Goal: Task Accomplishment & Management: Complete application form

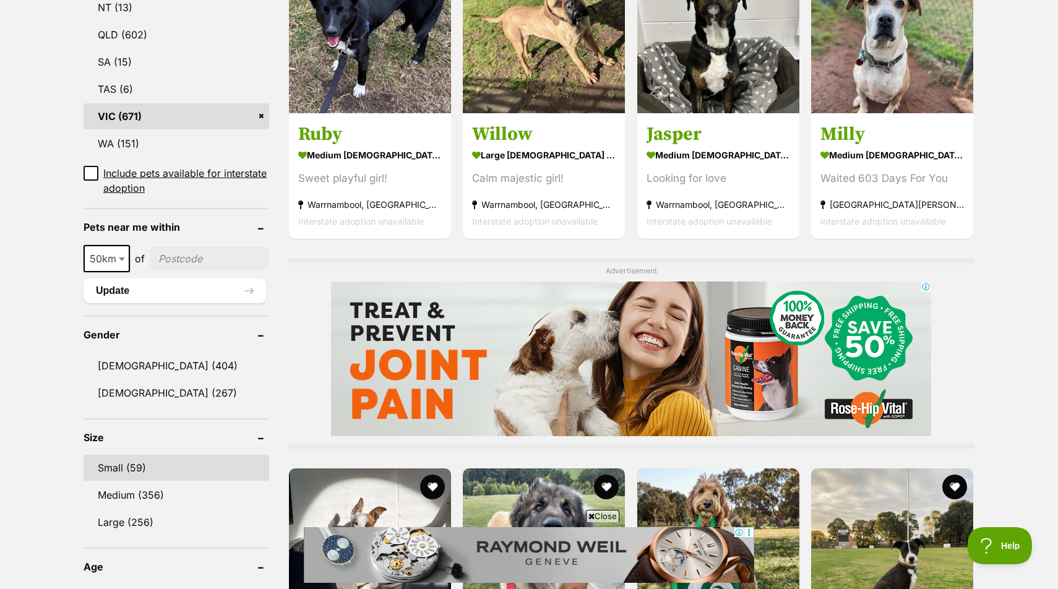
click at [127, 455] on link "Small (59)" at bounding box center [177, 468] width 186 height 26
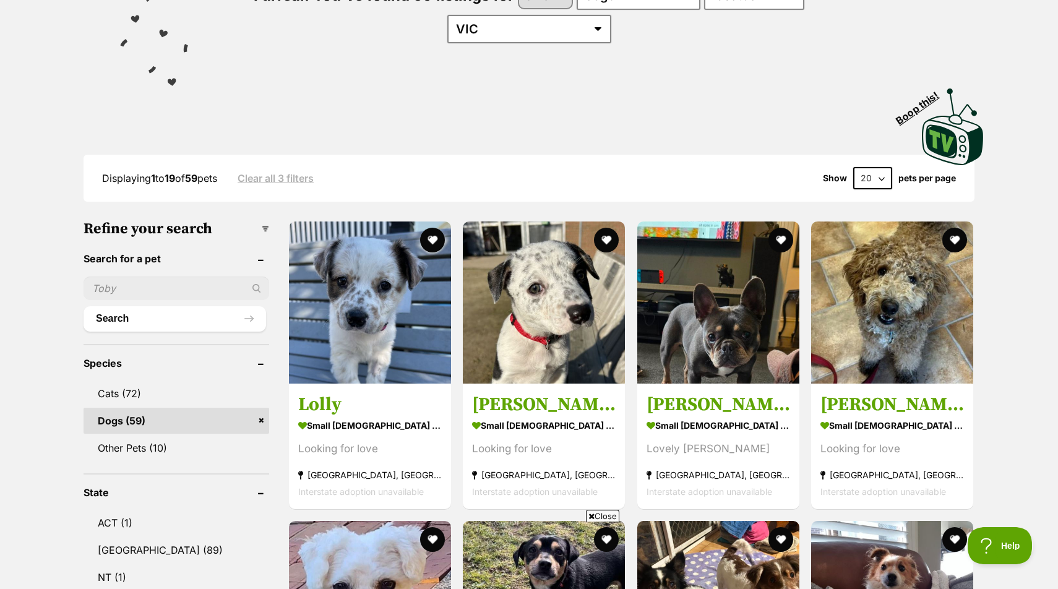
scroll to position [188, 0]
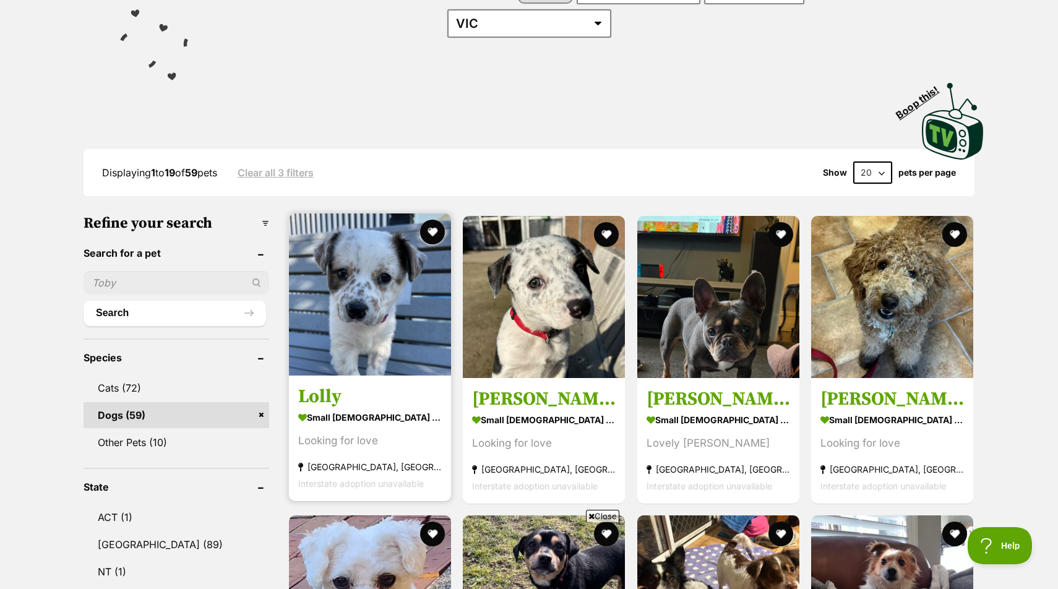
click at [384, 281] on img at bounding box center [370, 295] width 162 height 162
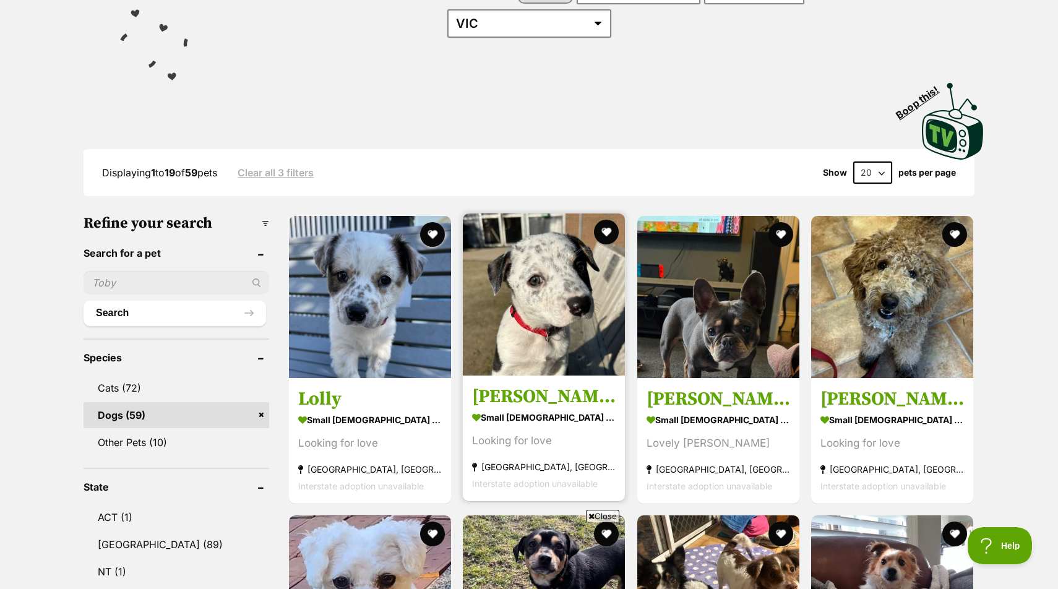
click at [597, 316] on img at bounding box center [544, 295] width 162 height 162
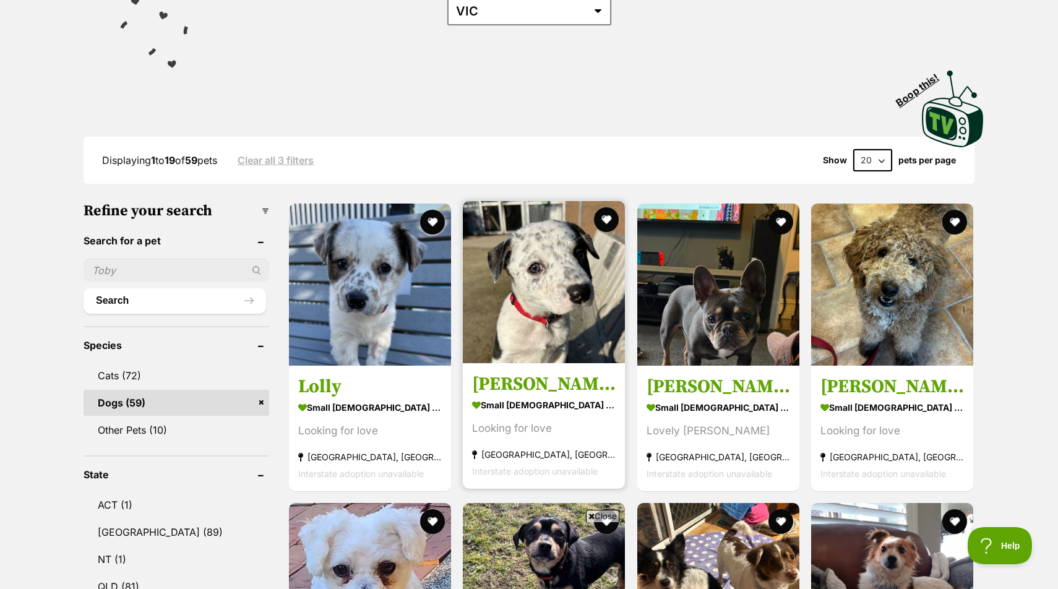
scroll to position [203, 0]
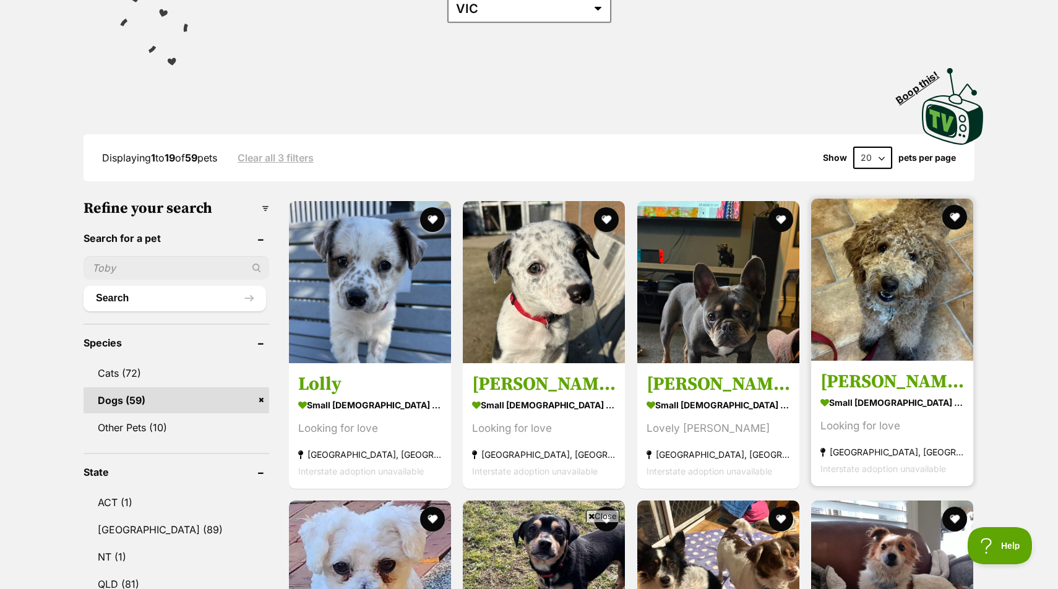
click at [861, 307] on img at bounding box center [892, 280] width 162 height 162
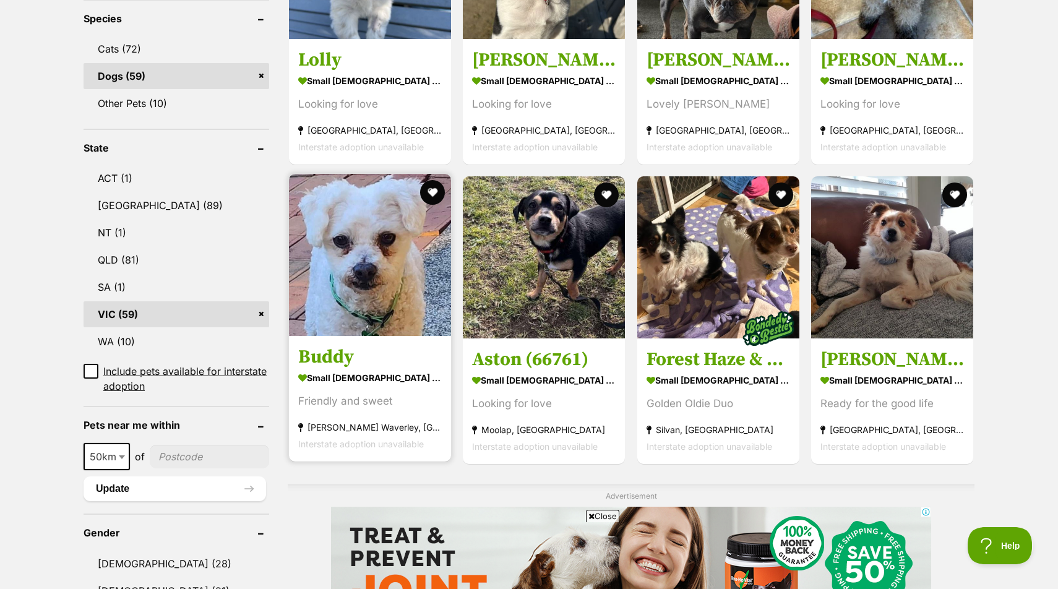
scroll to position [530, 0]
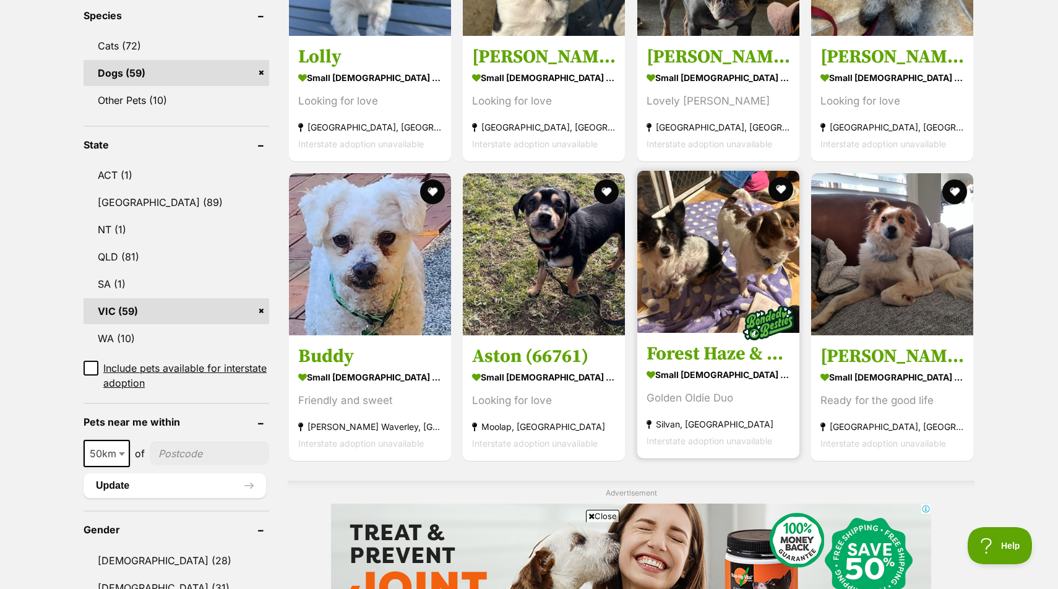
click at [701, 342] on h3 "Forest Haze & Spotted Wonder" at bounding box center [719, 354] width 144 height 24
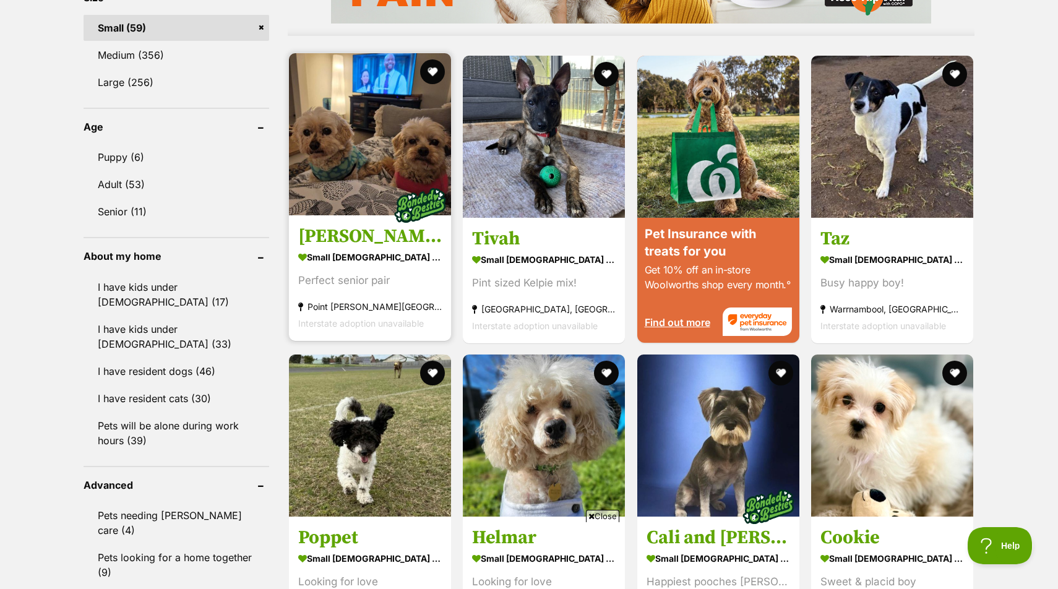
scroll to position [1168, 0]
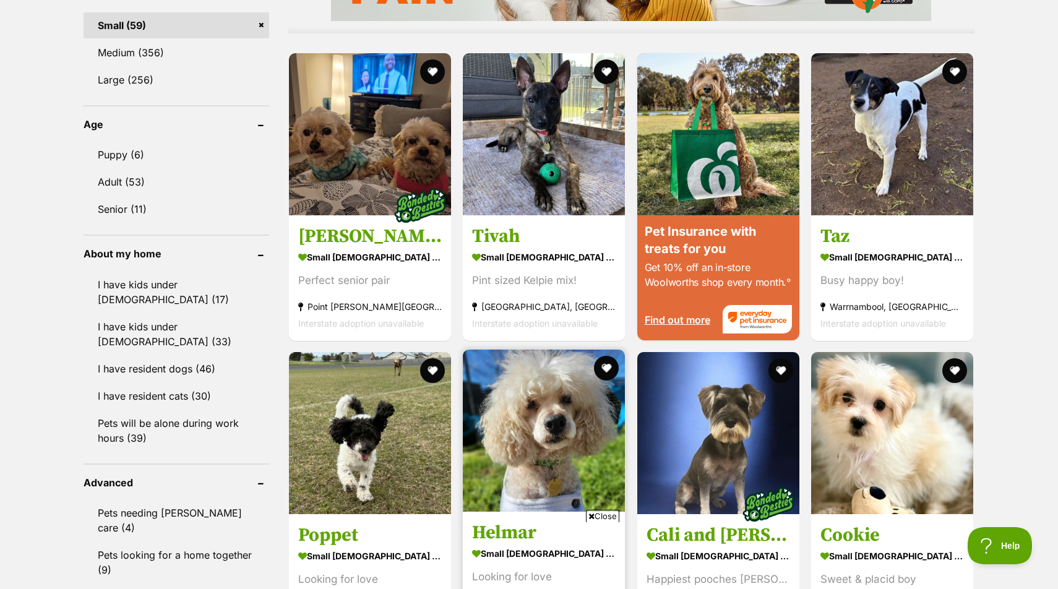
click at [551, 422] on img at bounding box center [544, 431] width 162 height 162
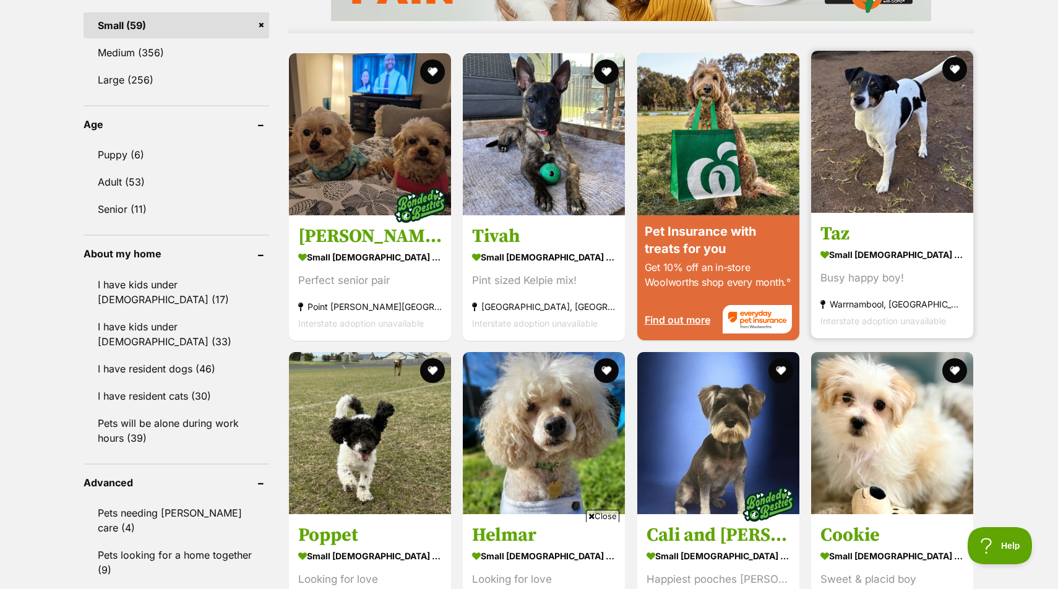
click at [954, 121] on img at bounding box center [892, 132] width 162 height 162
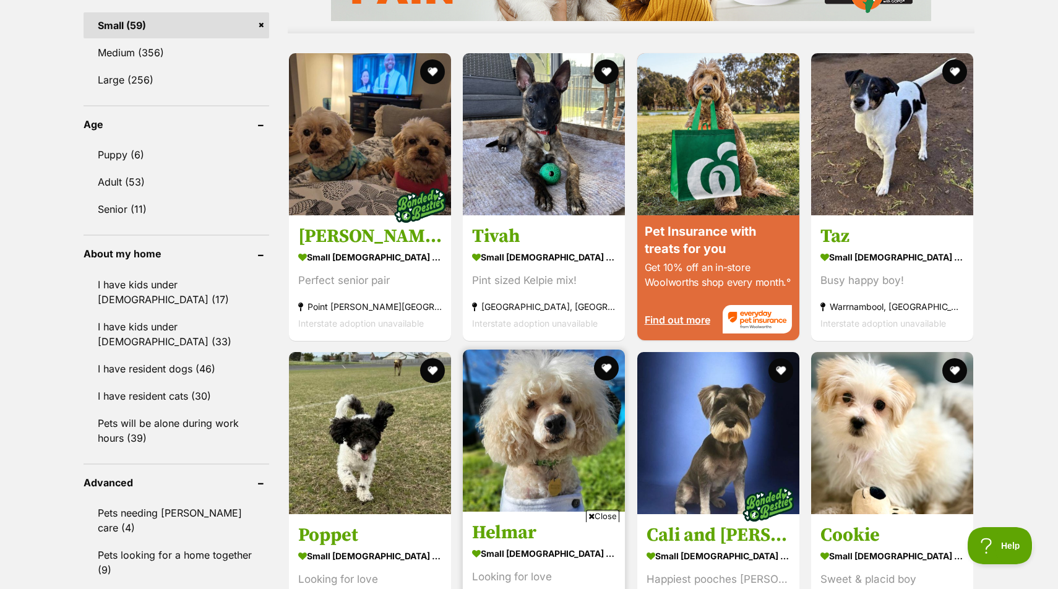
click at [550, 371] on img at bounding box center [544, 431] width 162 height 162
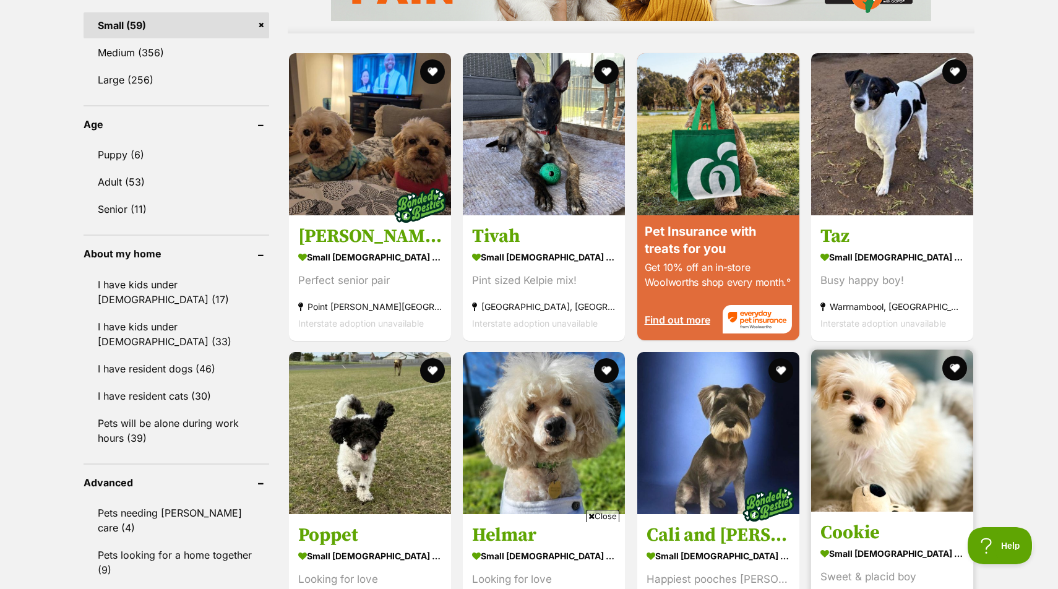
click at [858, 411] on img at bounding box center [892, 431] width 162 height 162
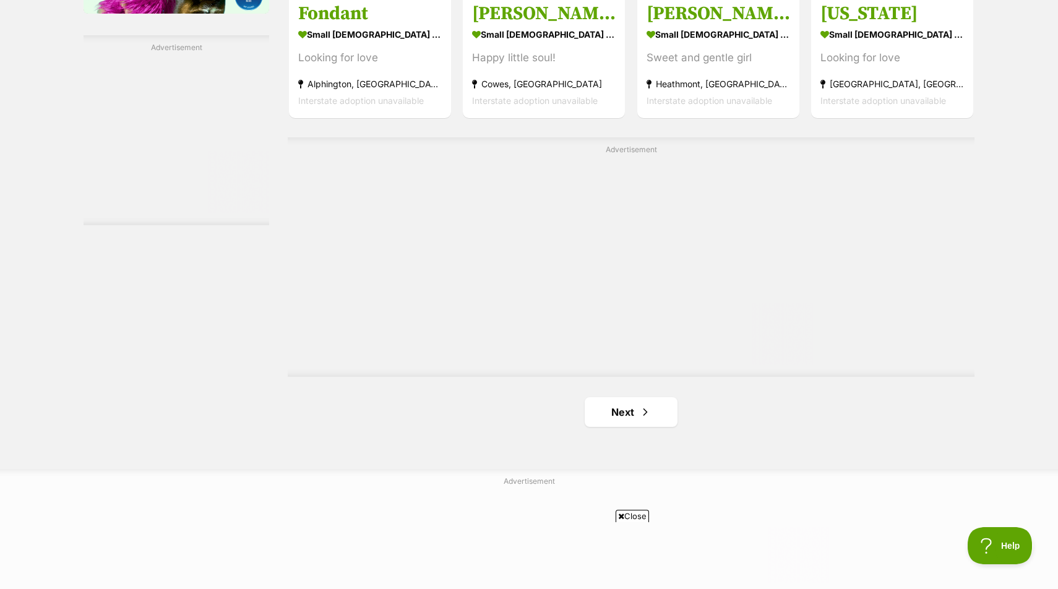
scroll to position [2120, 0]
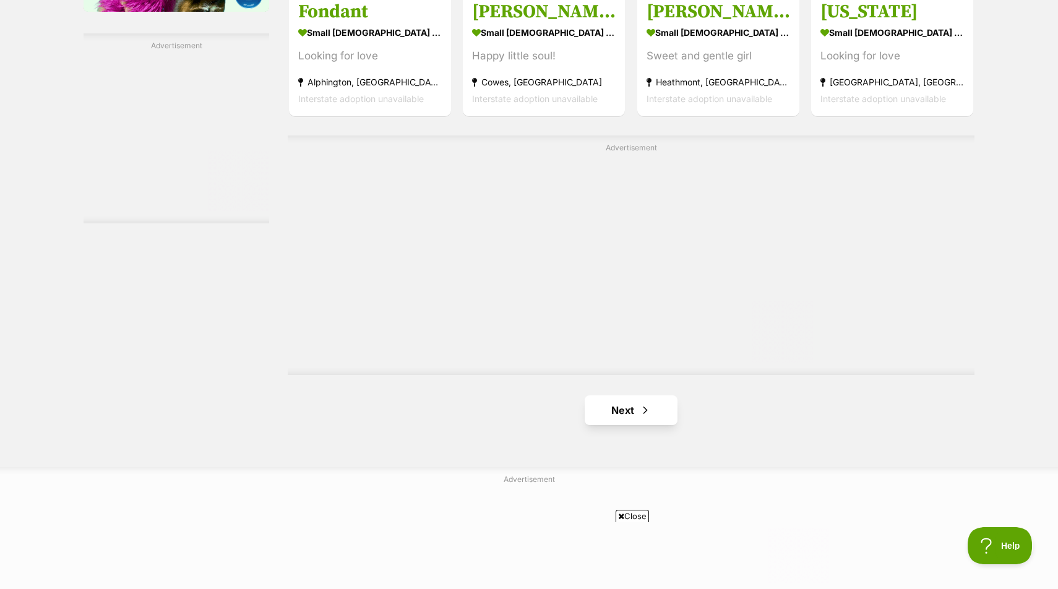
click at [592, 395] on link "Next" at bounding box center [631, 410] width 93 height 30
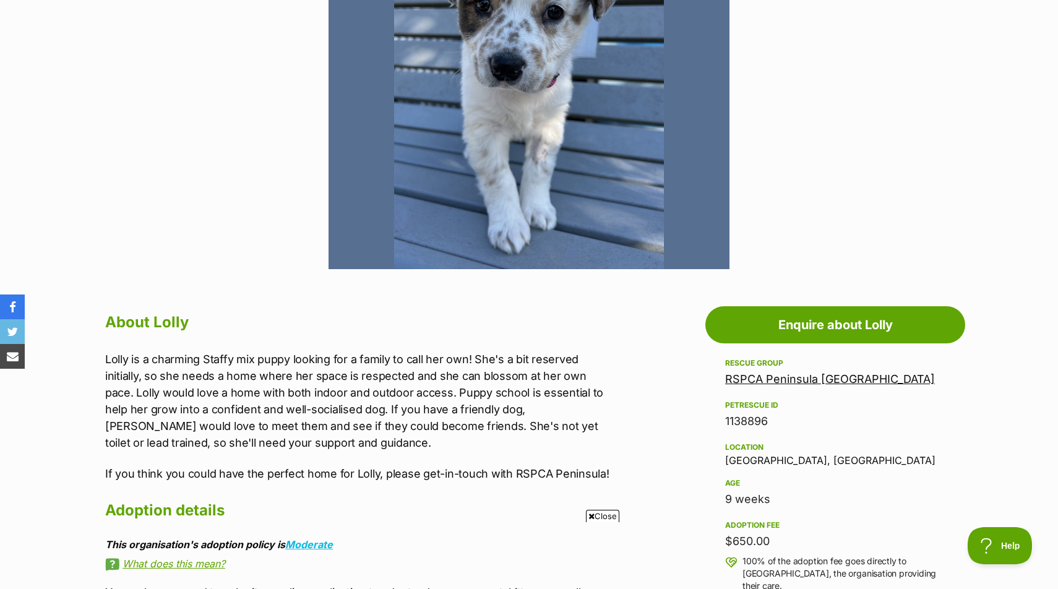
scroll to position [391, 0]
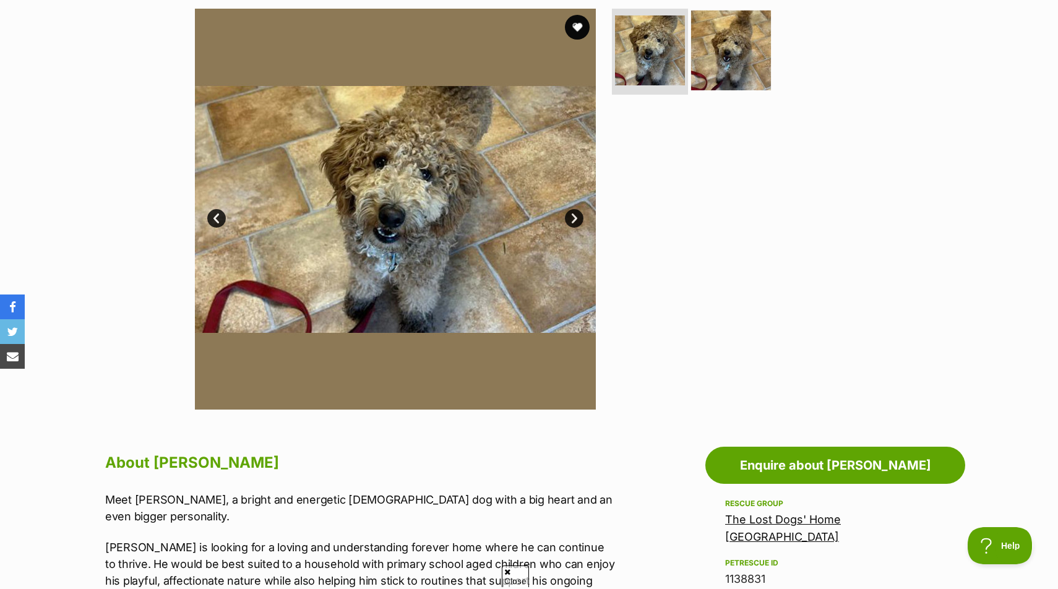
click at [733, 68] on img at bounding box center [731, 50] width 80 height 80
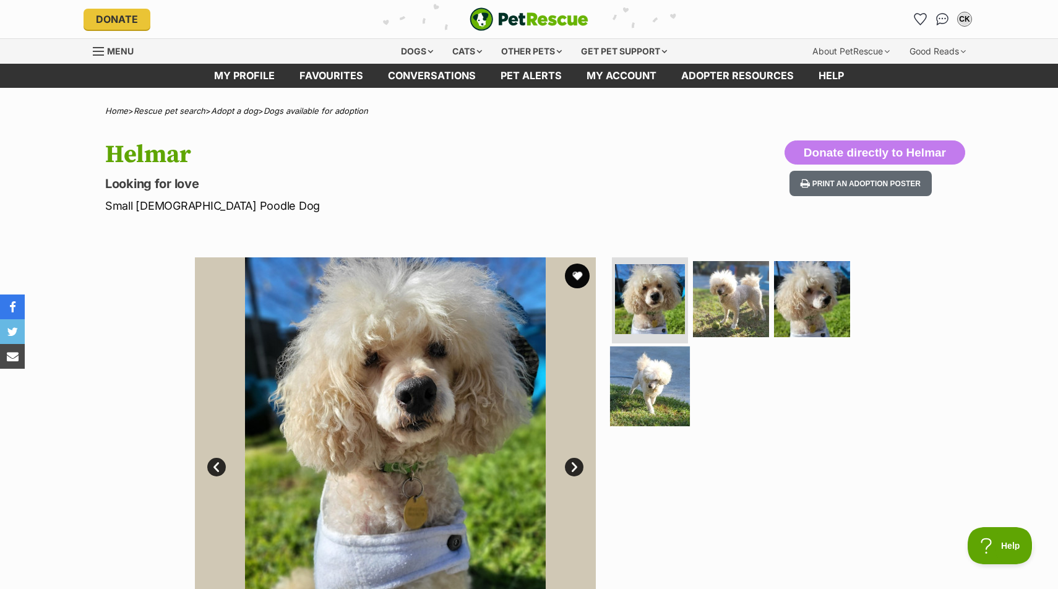
click at [649, 373] on img at bounding box center [650, 387] width 80 height 80
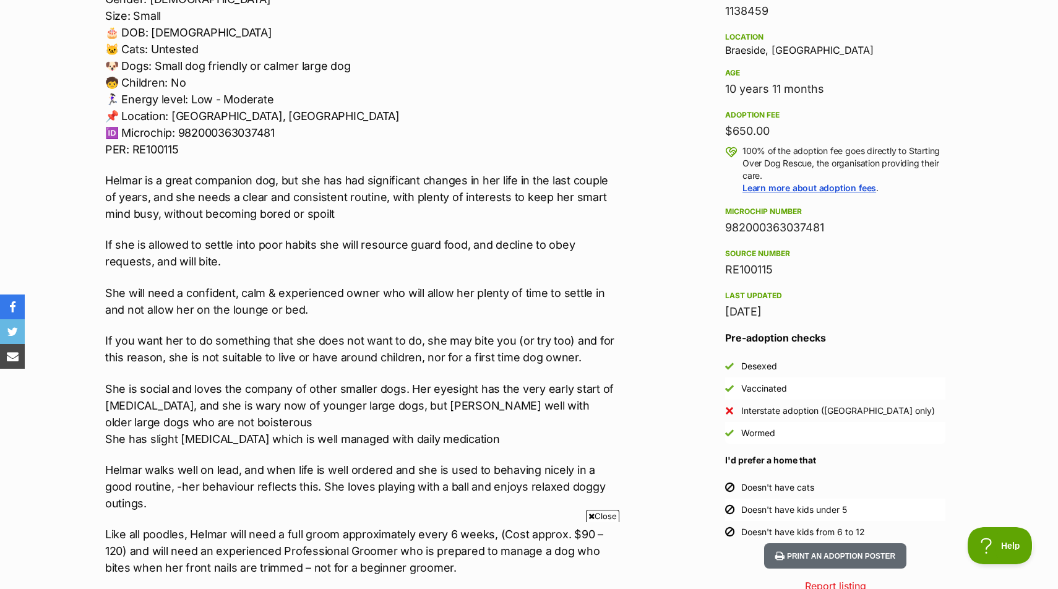
scroll to position [801, 0]
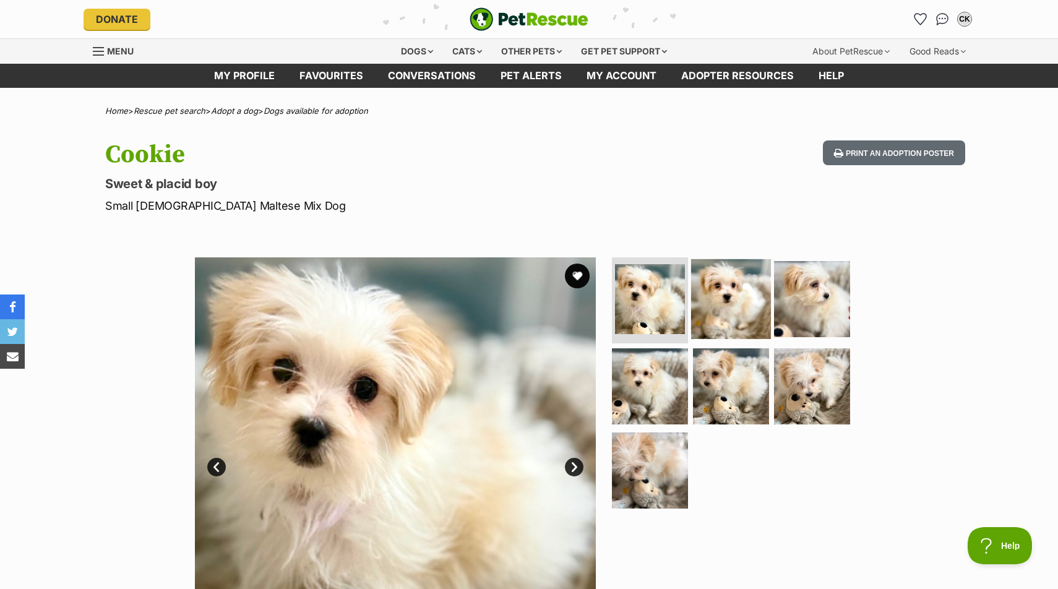
click at [743, 305] on img at bounding box center [731, 299] width 80 height 80
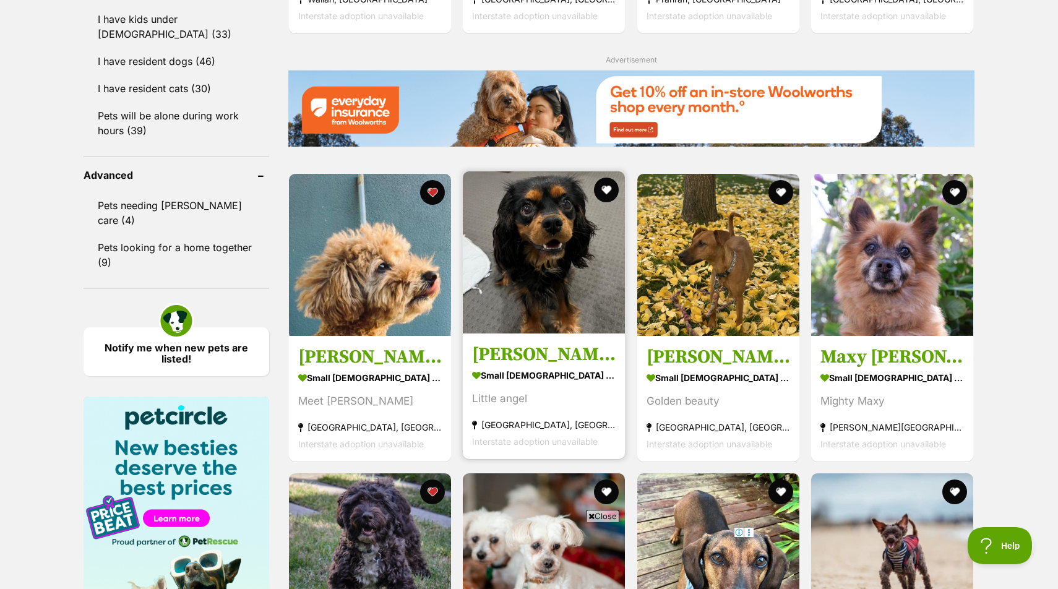
scroll to position [1476, 0]
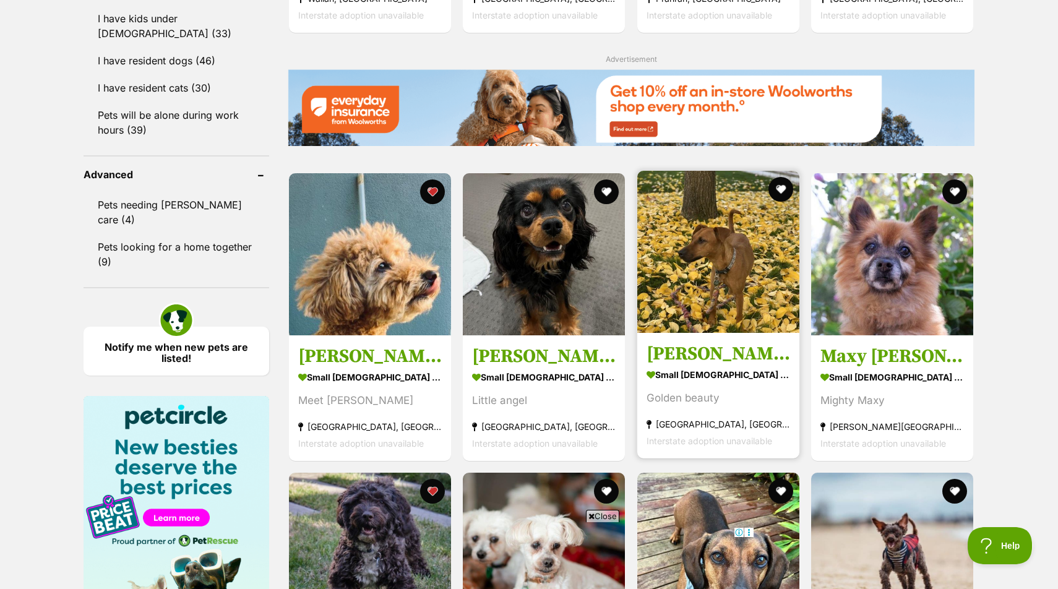
click at [697, 261] on img at bounding box center [718, 252] width 162 height 162
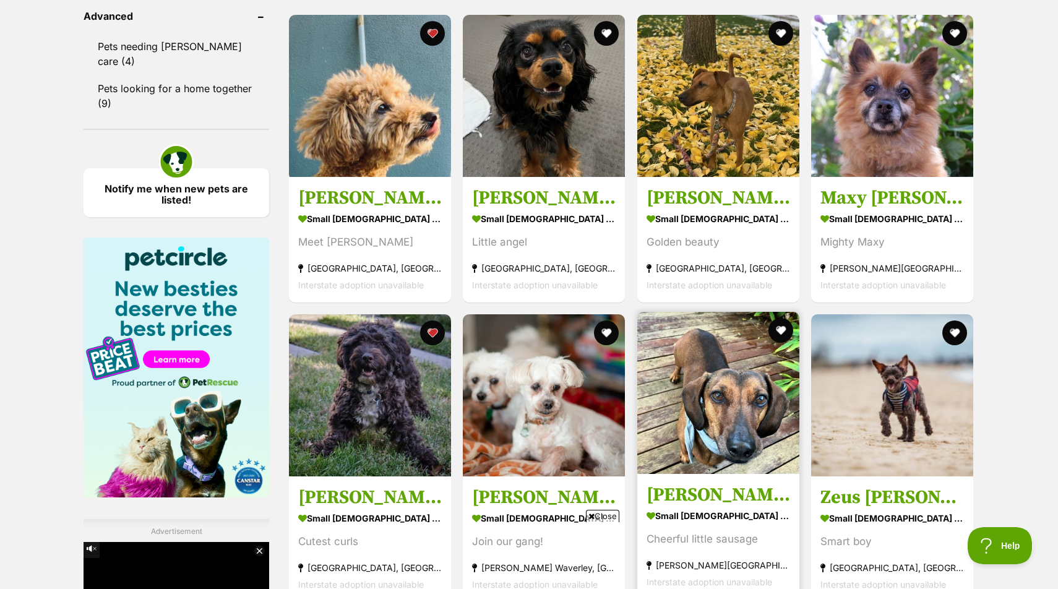
scroll to position [1659, 0]
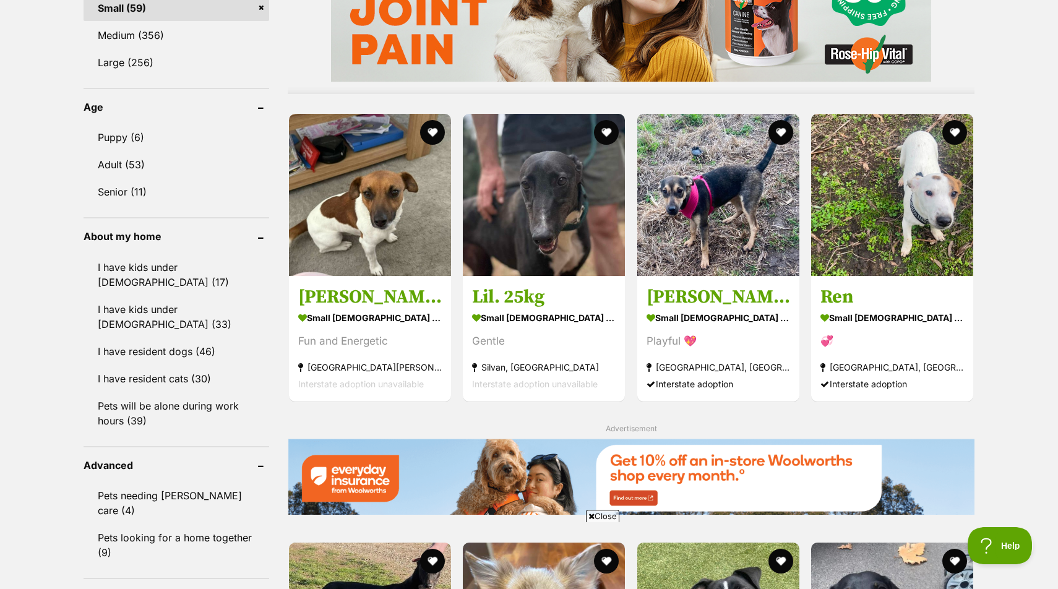
scroll to position [1204, 0]
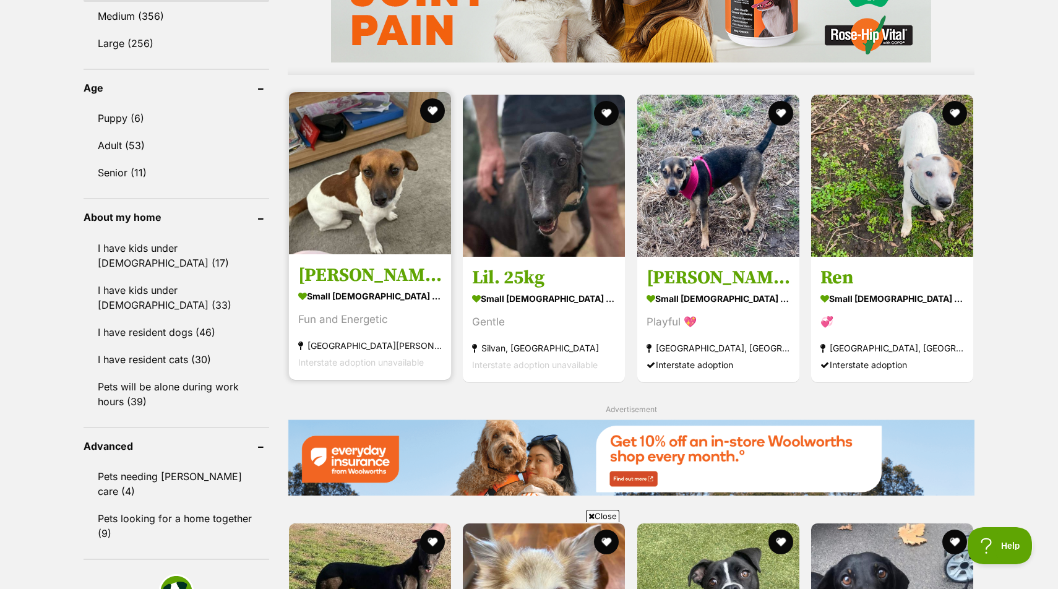
click at [430, 287] on strong "small [DEMOGRAPHIC_DATA] Dog" at bounding box center [370, 296] width 144 height 18
click at [327, 156] on img at bounding box center [370, 173] width 162 height 162
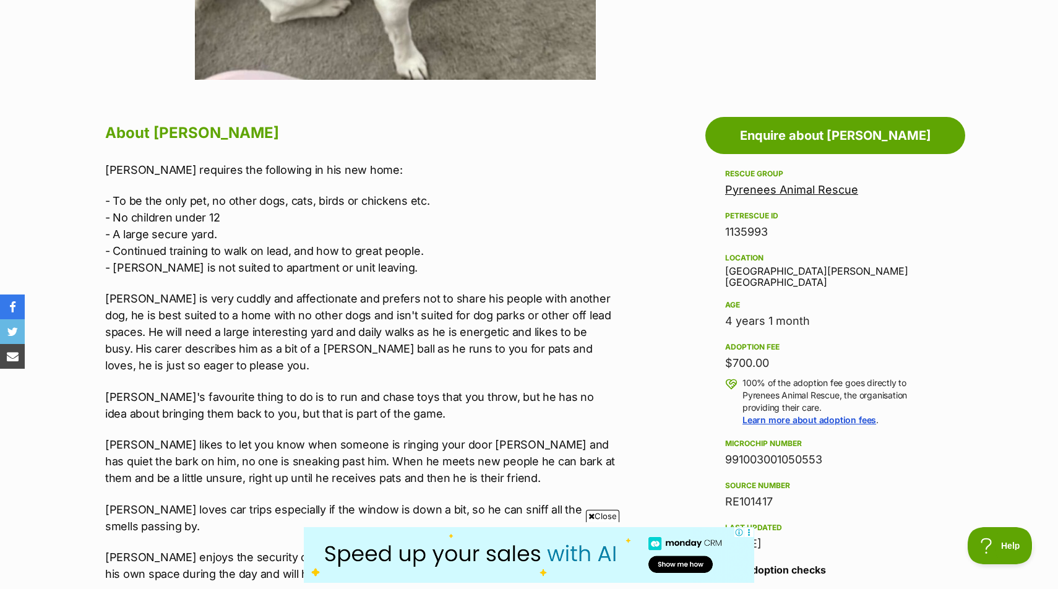
scroll to position [595, 0]
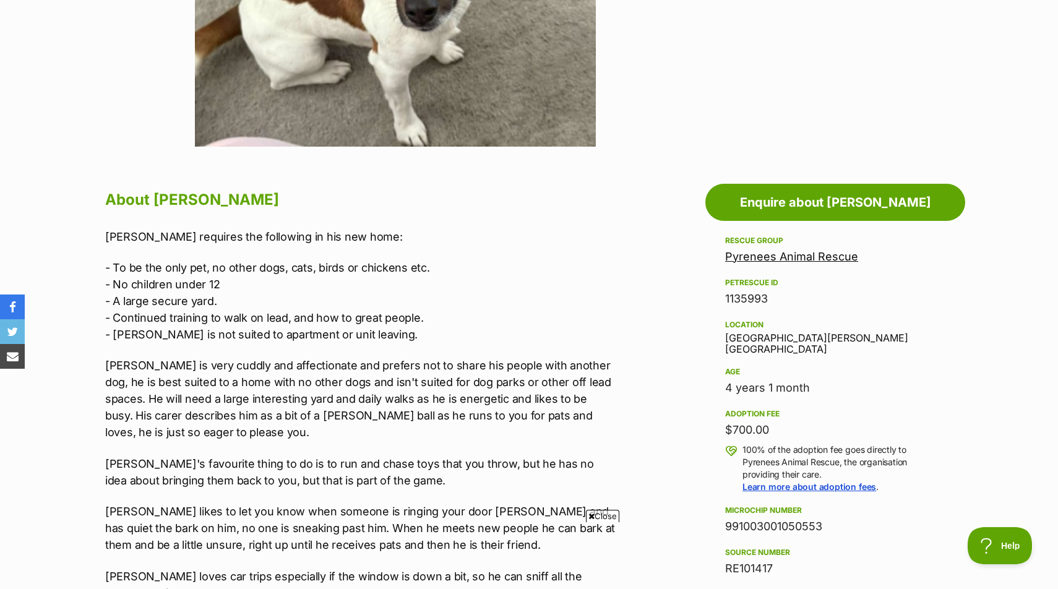
scroll to position [305, 0]
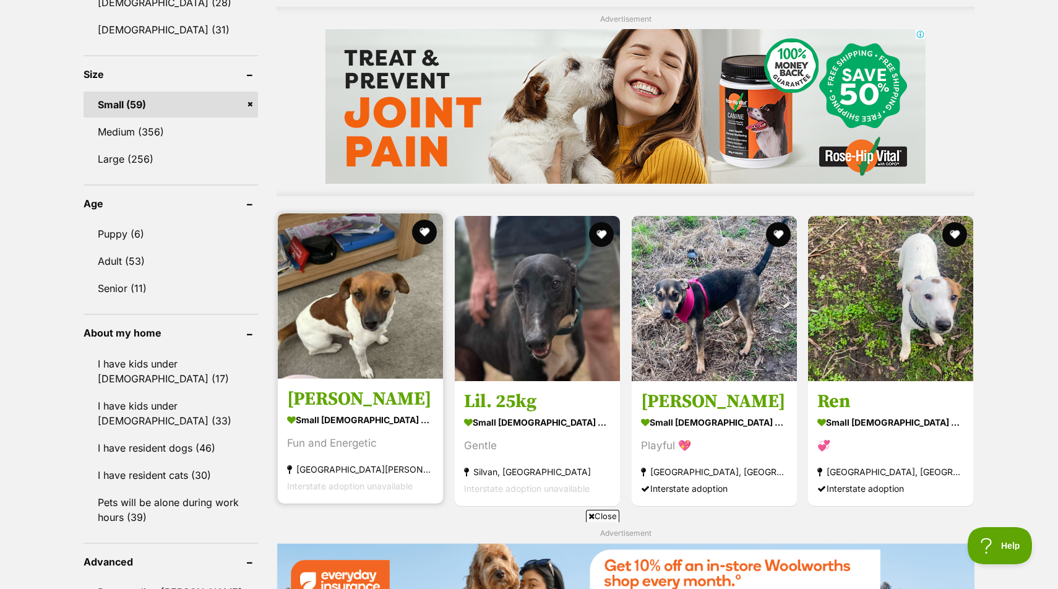
click at [345, 400] on h3 "[PERSON_NAME]" at bounding box center [360, 399] width 147 height 24
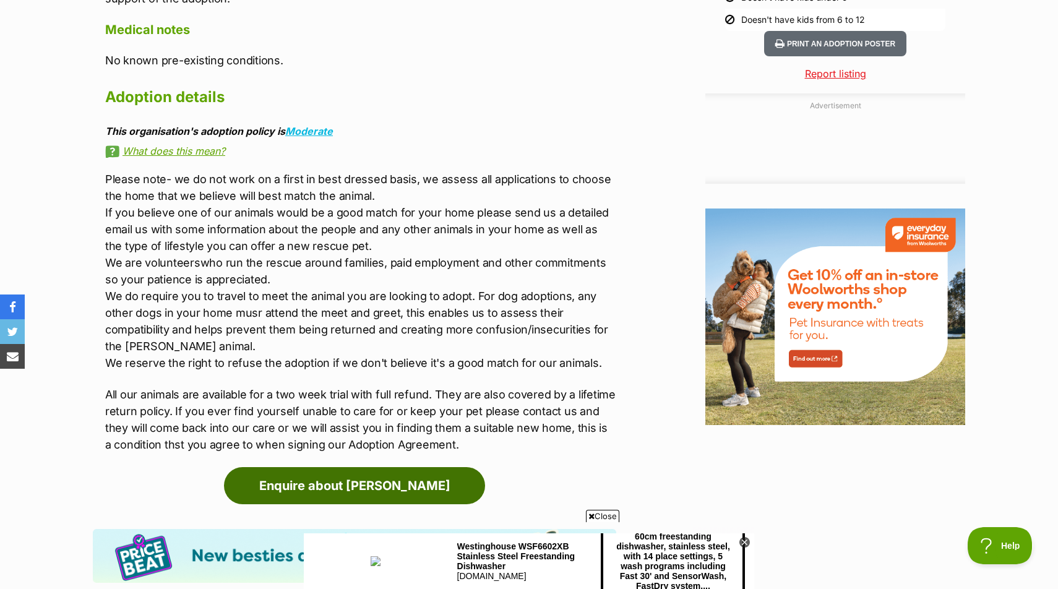
click at [426, 467] on link "Enquire about [PERSON_NAME]" at bounding box center [354, 485] width 261 height 37
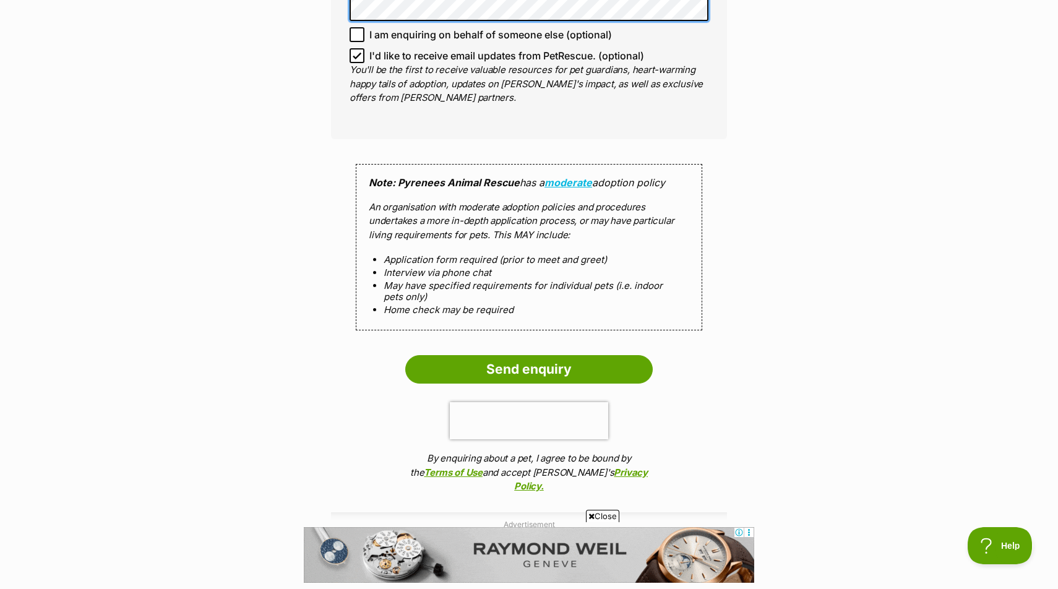
scroll to position [1006, 0]
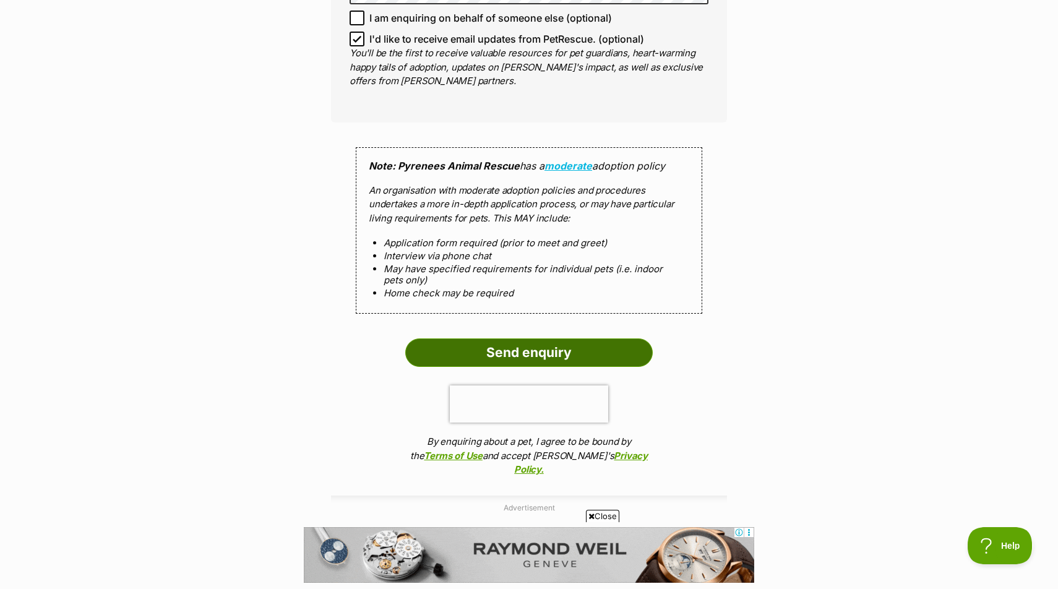
click at [523, 339] on input "Send enquiry" at bounding box center [529, 353] width 248 height 28
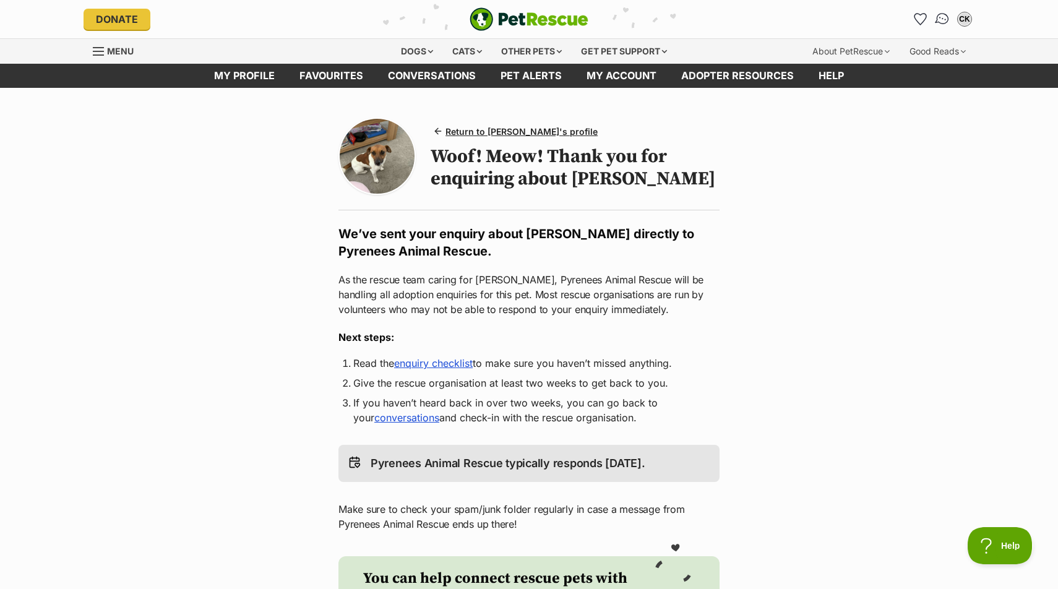
click at [943, 19] on img "Conversations" at bounding box center [943, 19] width 17 height 16
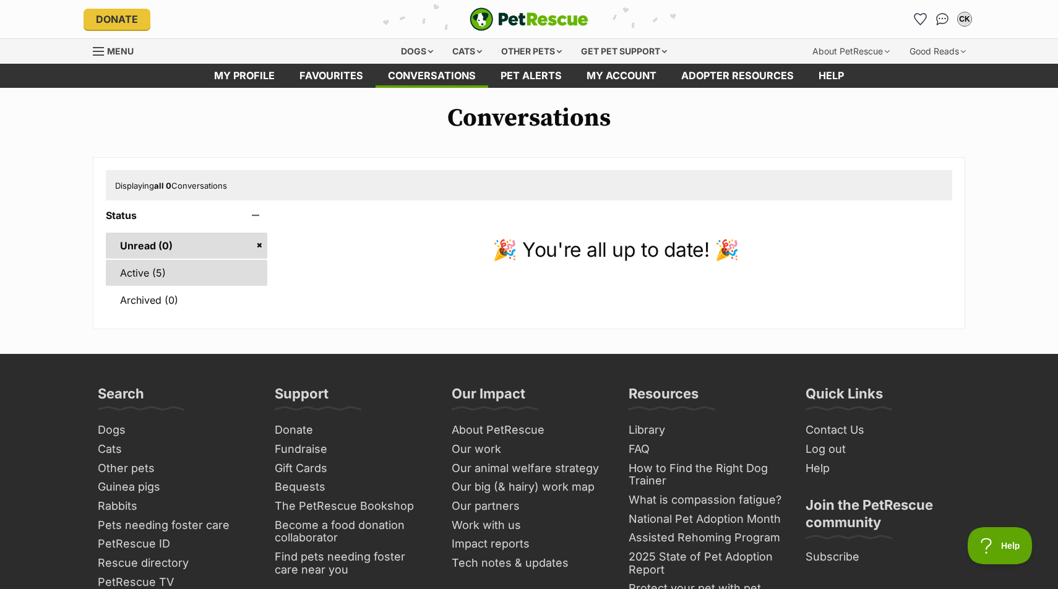
click at [136, 281] on link "Active (5)" at bounding box center [187, 273] width 162 height 26
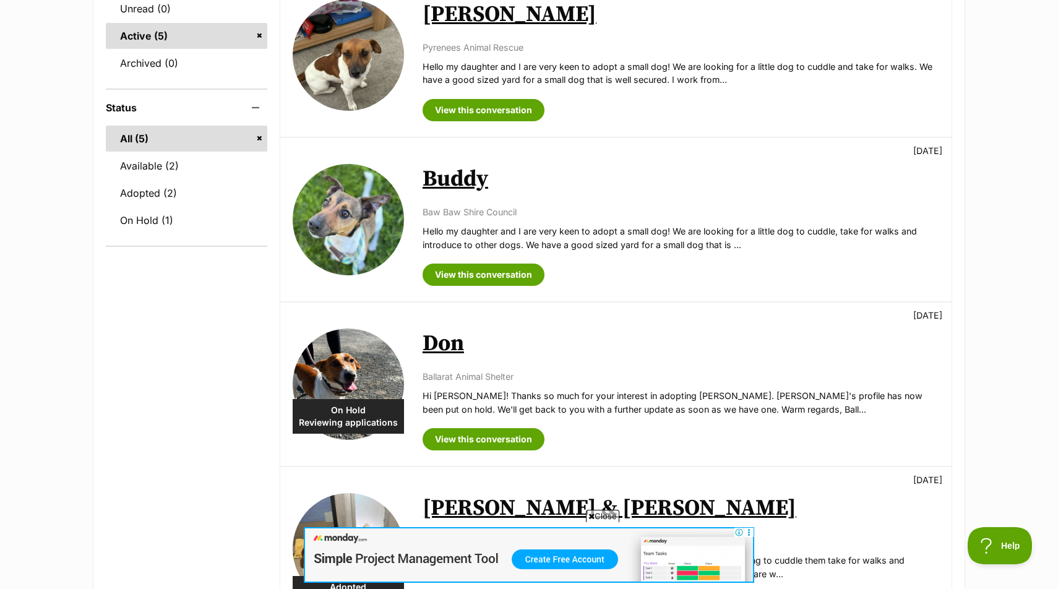
scroll to position [217, 0]
